Goal: Communication & Community: Answer question/provide support

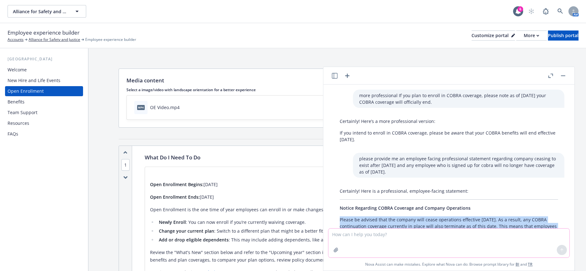
scroll to position [80, 0]
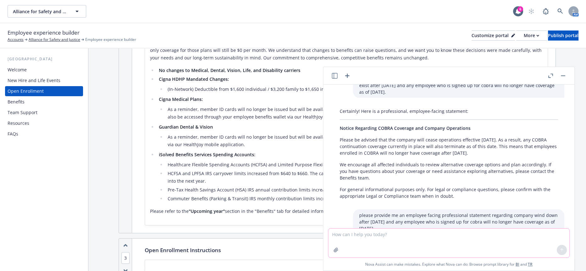
click at [404, 242] on textarea at bounding box center [448, 243] width 241 height 29
paste textarea "(KL) Is this number of active participants enrolled in COBRA?"
drag, startPoint x: 522, startPoint y: 239, endPoint x: 389, endPoint y: 249, distance: 133.7
click at [389, 249] on textarea "more professional (KL) Is this number of active participants enrolled in COBRA?" at bounding box center [448, 243] width 241 height 30
click at [521, 234] on textarea "more professional" at bounding box center [448, 243] width 241 height 30
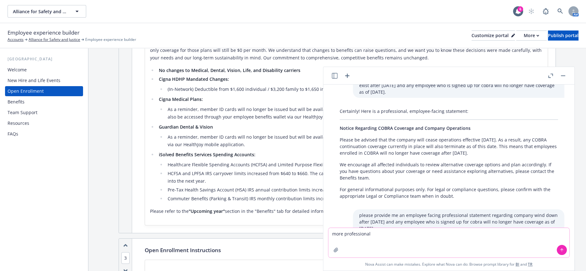
paste textarea "Lorem, I dolors am consec ad el sed doeiusmo tempo. In u laboreet dolo magnaa e…"
type textarea "lore ipsumdolorsi Ametc, A elitse do eiusmo te in utl etdolore magna. Al e admi…"
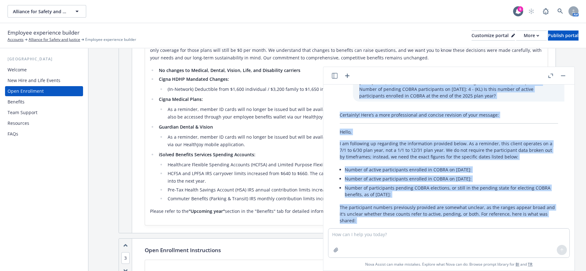
scroll to position [387, 0]
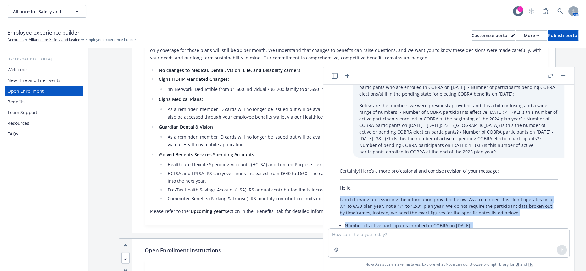
drag, startPoint x: 404, startPoint y: 202, endPoint x: 334, endPoint y: 183, distance: 72.9
click at [334, 183] on div "Certainly! Here’s a more professional and concise revision of your message: Hel…" at bounding box center [448, 272] width 231 height 215
copy div "L ip dolorsita co adipiscin eli seddoeiusmo temporin utlab. Et d magnaali, enim…"
click at [566, 74] on button "button" at bounding box center [563, 76] width 8 height 8
